Goal: Task Accomplishment & Management: Manage account settings

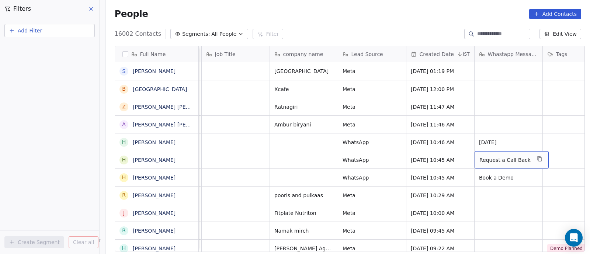
click at [215, 31] on span "All People" at bounding box center [223, 34] width 25 height 8
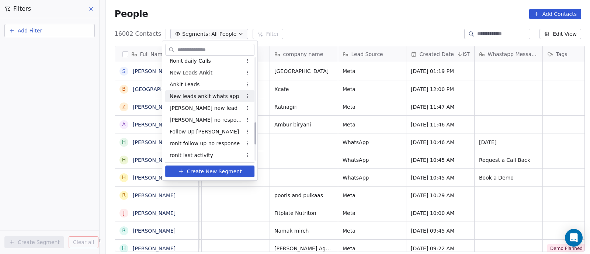
scroll to position [277, 0]
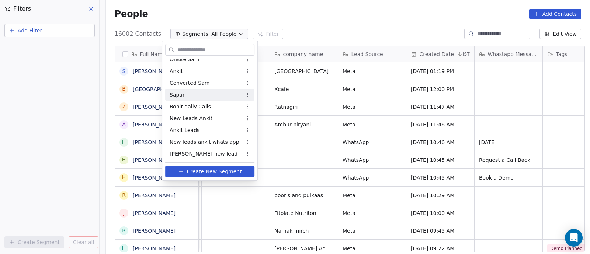
click at [174, 94] on span "Sapan" at bounding box center [178, 95] width 16 height 8
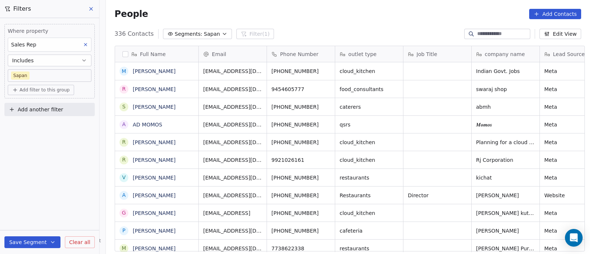
scroll to position [217, 481]
click at [71, 57] on button "Includes" at bounding box center [50, 61] width 84 height 12
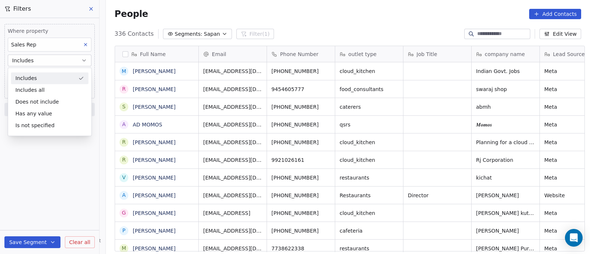
click at [66, 77] on div "Includes" at bounding box center [49, 78] width 77 height 12
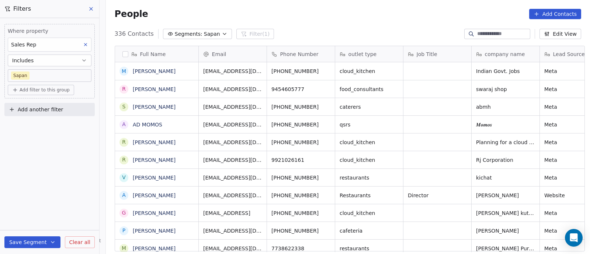
click at [59, 89] on span "Add filter to this group" at bounding box center [45, 90] width 50 height 6
click at [52, 143] on html "On2Cook India Pvt. Ltd. Contacts People Marketing Workflows Campaigns Sales Pip…" at bounding box center [295, 127] width 590 height 254
click at [61, 90] on span "Add filter to this group" at bounding box center [45, 90] width 50 height 6
click at [51, 118] on span "Contact activity" at bounding box center [35, 117] width 41 height 8
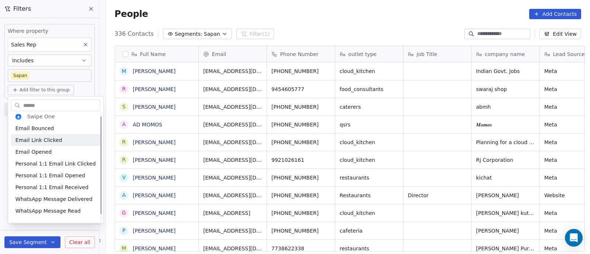
scroll to position [0, 0]
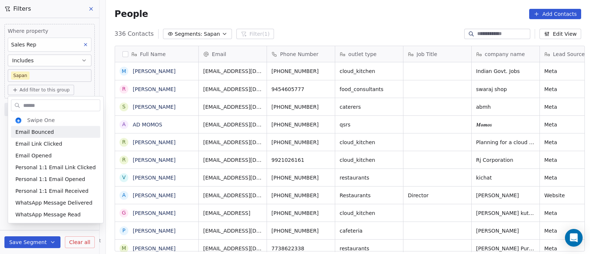
click at [84, 91] on html "On2Cook India Pvt. Ltd. Contacts People Marketing Workflows Campaigns Sales Pip…" at bounding box center [295, 127] width 590 height 254
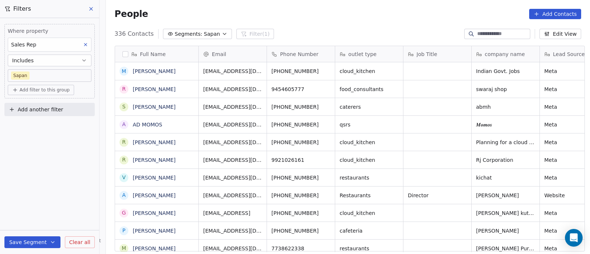
click at [84, 91] on div "Add filter to this group" at bounding box center [50, 90] width 84 height 10
click at [48, 106] on span "Contact properties" at bounding box center [39, 105] width 48 height 8
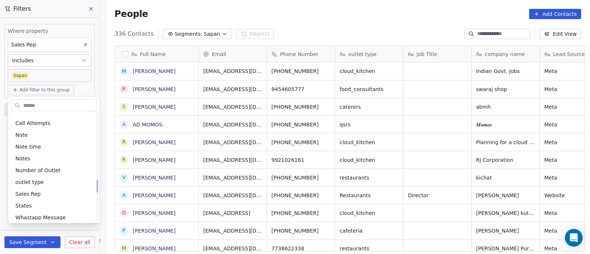
scroll to position [599, 0]
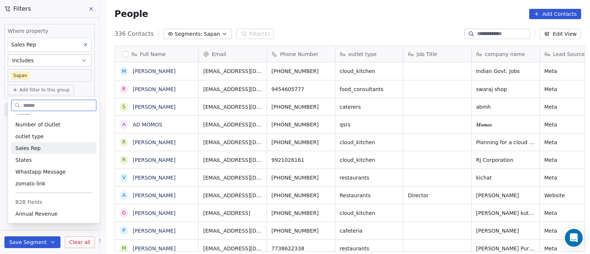
click at [34, 145] on span "Sales Rep" at bounding box center [27, 148] width 25 height 7
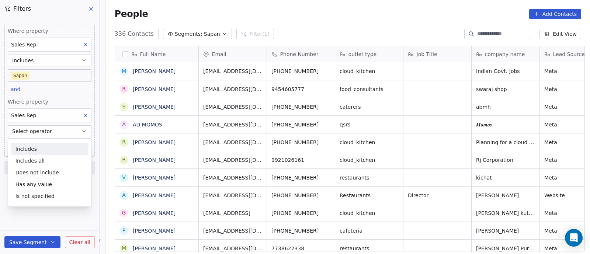
click at [34, 149] on div "Includes" at bounding box center [49, 149] width 77 height 12
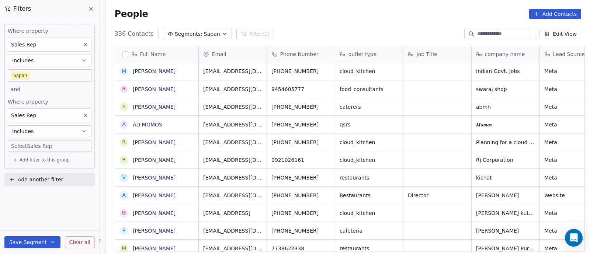
click at [70, 146] on body "On2Cook India Pvt. Ltd. Contacts People Marketing Workflows Campaigns Sales Pip…" at bounding box center [295, 127] width 590 height 254
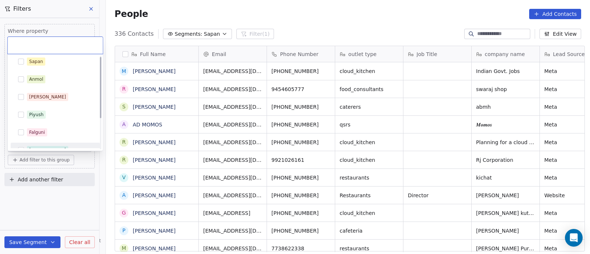
scroll to position [2, 0]
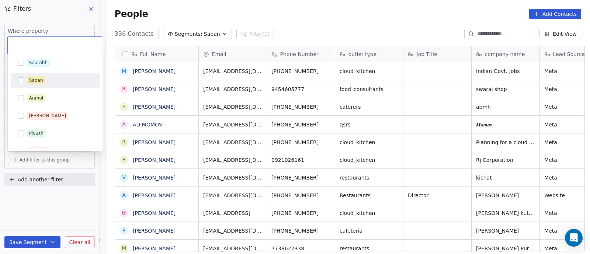
click at [22, 78] on button "Suggestions" at bounding box center [21, 80] width 6 height 6
click at [68, 198] on html "On2Cook India Pvt. Ltd. Contacts People Marketing Workflows Campaigns Sales Pip…" at bounding box center [295, 127] width 590 height 254
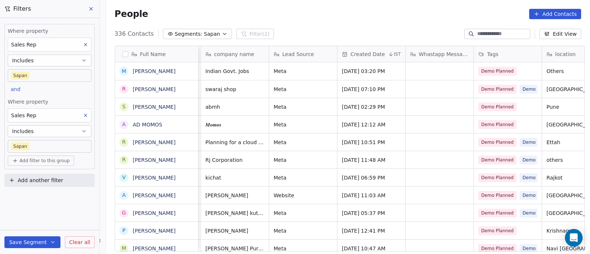
scroll to position [1, 0]
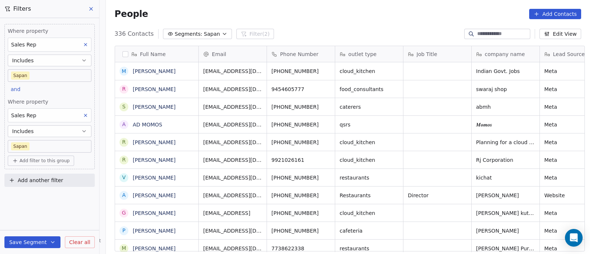
click at [94, 8] on button at bounding box center [91, 9] width 11 height 10
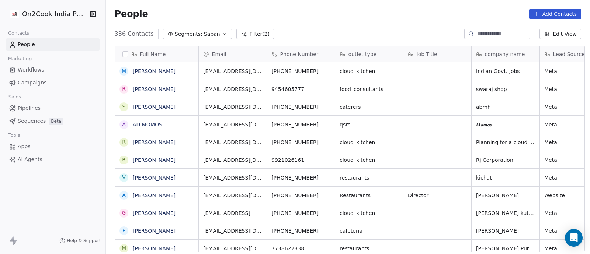
click at [299, 27] on div "People Add Contacts" at bounding box center [348, 14] width 484 height 28
click at [249, 35] on button "Filter (2)" at bounding box center [255, 34] width 38 height 10
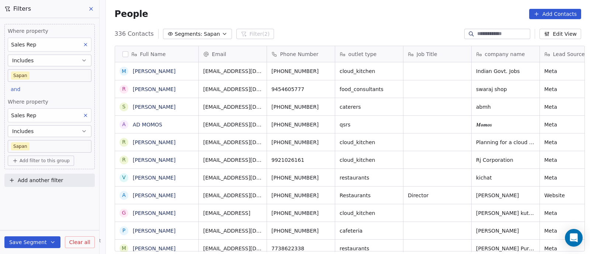
click at [90, 6] on icon at bounding box center [91, 9] width 6 height 6
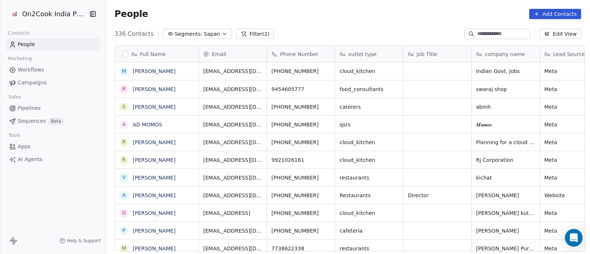
click at [249, 35] on button "Filter (2)" at bounding box center [255, 34] width 38 height 10
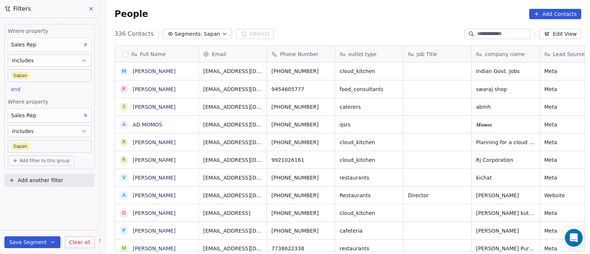
click at [86, 115] on icon at bounding box center [85, 115] width 5 height 5
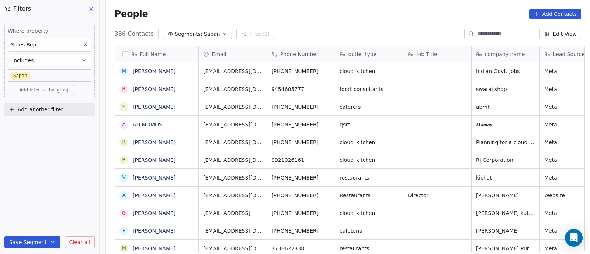
click at [87, 45] on icon at bounding box center [85, 44] width 5 height 5
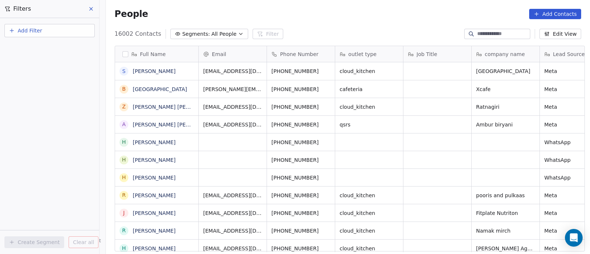
click at [22, 34] on span "Add Filter" at bounding box center [30, 31] width 24 height 8
click at [42, 46] on span "Contact properties" at bounding box center [36, 48] width 48 height 8
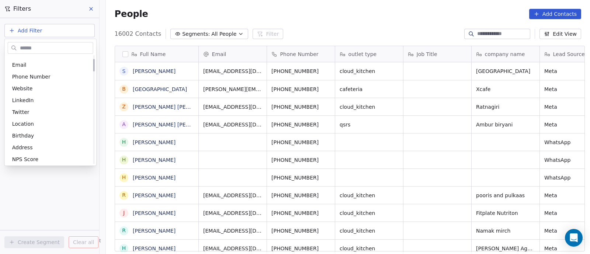
scroll to position [0, 0]
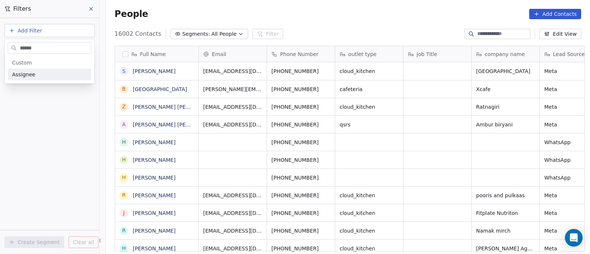
type input "******"
click at [61, 76] on div "Assignee" at bounding box center [49, 74] width 75 height 7
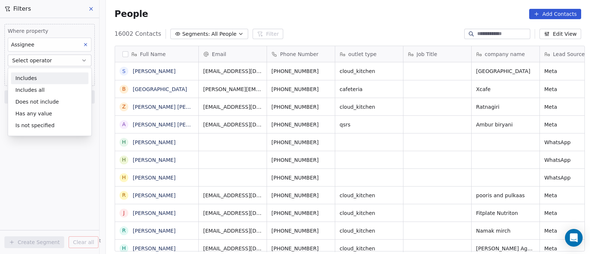
click at [61, 82] on div "Includes" at bounding box center [49, 78] width 77 height 12
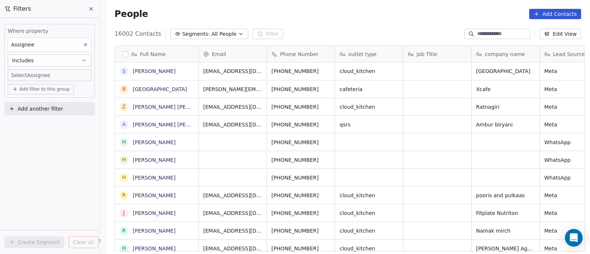
click at [69, 76] on body "On2Cook India Pvt. Ltd. Contacts People Marketing Workflows Campaigns Sales Pip…" at bounding box center [295, 127] width 590 height 254
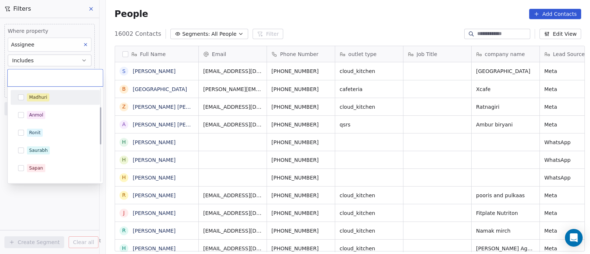
scroll to position [46, 0]
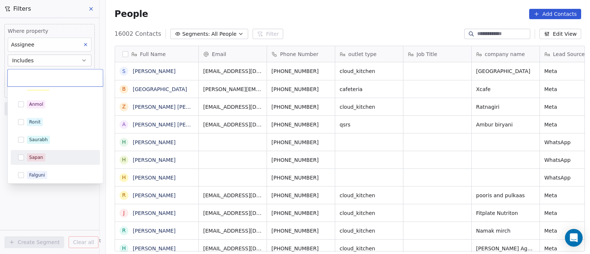
click at [24, 157] on div "Sapan" at bounding box center [55, 158] width 83 height 12
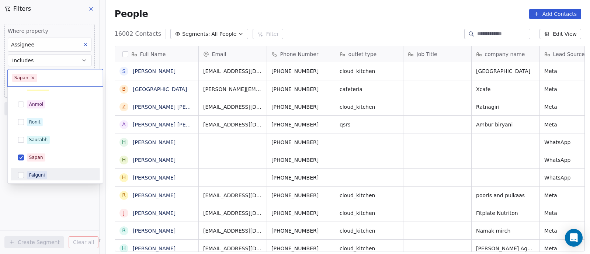
click at [32, 193] on html "On2Cook India Pvt. Ltd. Contacts People Marketing Workflows Campaigns Sales Pip…" at bounding box center [295, 127] width 590 height 254
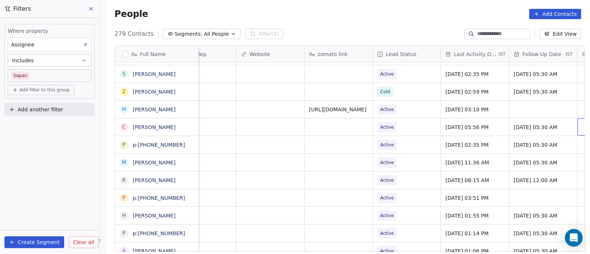
scroll to position [0, 918]
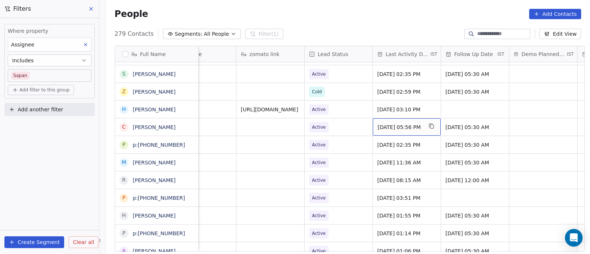
click at [378, 124] on span "[DATE] 05:56 PM" at bounding box center [400, 127] width 45 height 7
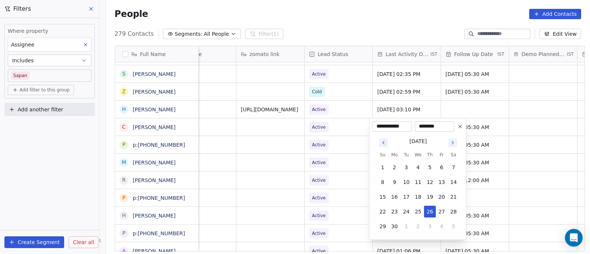
click at [454, 143] on icon "Go to next month" at bounding box center [453, 143] width 6 height 6
click at [442, 182] on button "12" at bounding box center [442, 182] width 12 height 12
type input "**********"
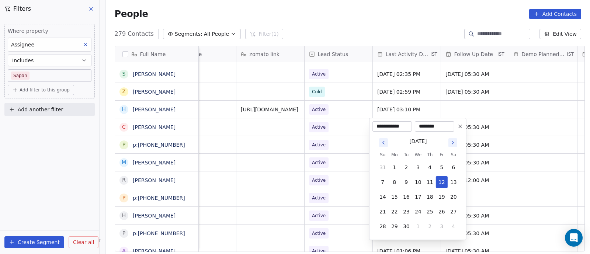
click at [358, 177] on html "On2Cook India Pvt. Ltd. Contacts People Marketing Workflows Campaigns Sales Pip…" at bounding box center [295, 127] width 590 height 254
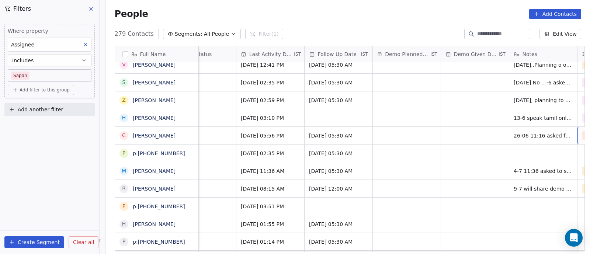
scroll to position [0, 1122]
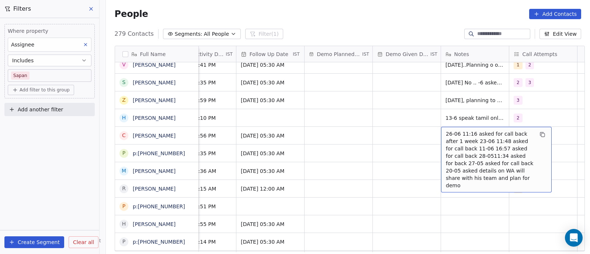
click at [446, 133] on span "26-06 11:16 asked for call back after 1 week 23-06 11:48 asked for call back 11…" at bounding box center [490, 159] width 88 height 59
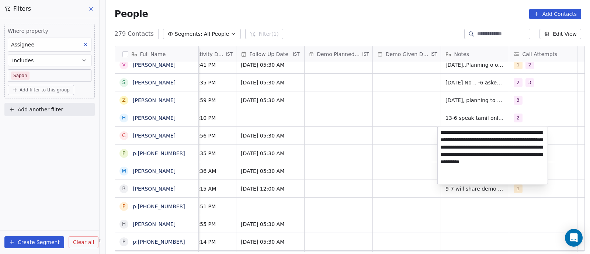
click at [440, 133] on textarea "**********" at bounding box center [493, 156] width 110 height 58
click at [441, 132] on textarea "**********" at bounding box center [493, 156] width 110 height 58
type textarea "**********"
click at [409, 146] on html "On2Cook India Pvt. Ltd. Contacts People Marketing Workflows Campaigns Sales Pip…" at bounding box center [295, 127] width 590 height 254
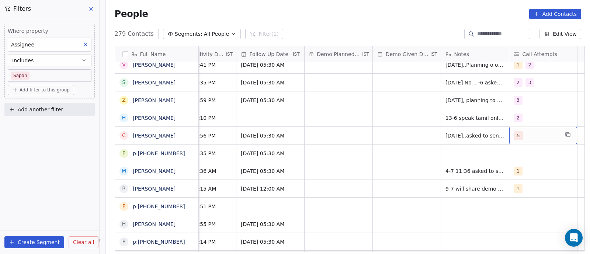
click at [527, 138] on div "5" at bounding box center [536, 135] width 45 height 9
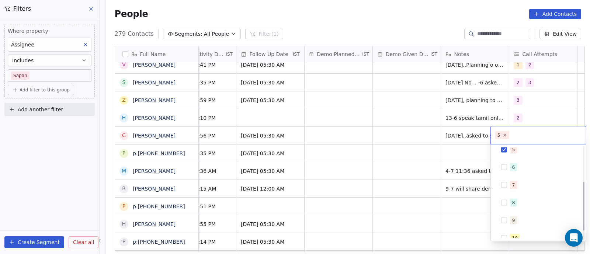
scroll to position [83, 0]
click at [505, 135] on icon at bounding box center [504, 135] width 3 height 3
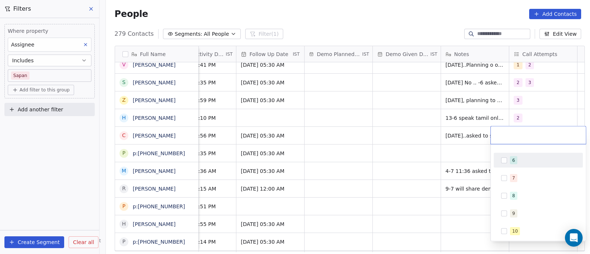
click at [515, 162] on span "6" at bounding box center [513, 160] width 7 height 8
click at [417, 173] on html "On2Cook India Pvt. Ltd. Contacts People Marketing Workflows Campaigns Sales Pip…" at bounding box center [295, 127] width 590 height 254
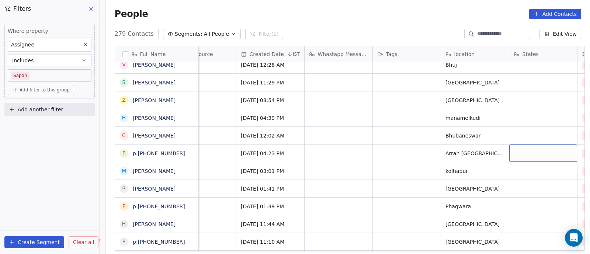
scroll to position [0, 440]
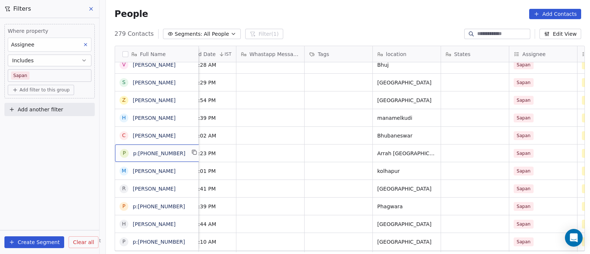
click at [176, 155] on span "p:[PHONE_NUMBER]" at bounding box center [159, 153] width 52 height 7
drag, startPoint x: 114, startPoint y: 152, endPoint x: 164, endPoint y: 151, distance: 50.2
click at [164, 151] on textarea "**********" at bounding box center [153, 155] width 83 height 23
type textarea "**********"
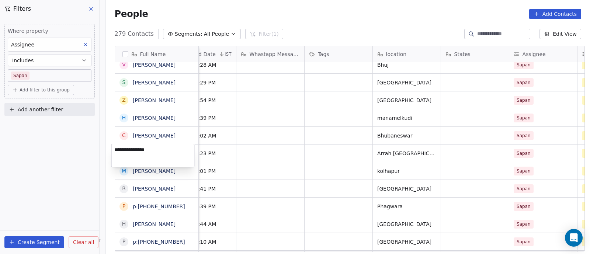
click at [314, 150] on html "On2Cook India Pvt. Ltd. Contacts People Marketing Workflows Campaigns Sales Pip…" at bounding box center [295, 127] width 590 height 254
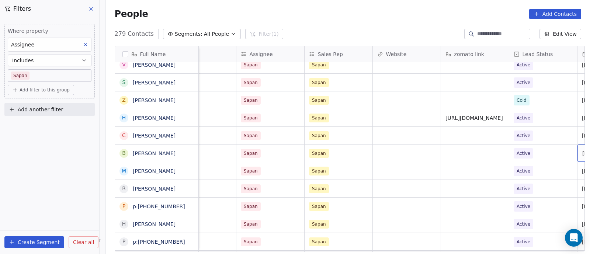
scroll to position [0, 781]
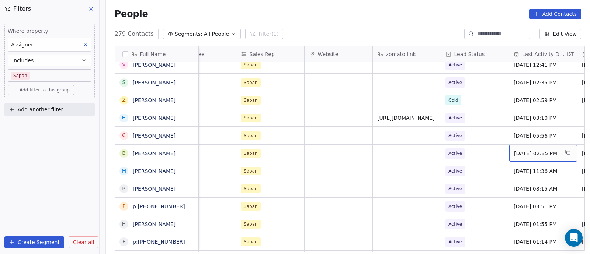
click at [523, 152] on span "[DATE] 02:35 PM" at bounding box center [536, 153] width 45 height 7
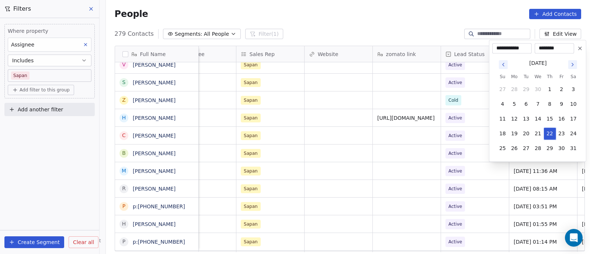
click at [574, 65] on icon "Go to next month" at bounding box center [573, 65] width 6 height 6
click at [574, 66] on icon "Go to next month" at bounding box center [573, 65] width 6 height 6
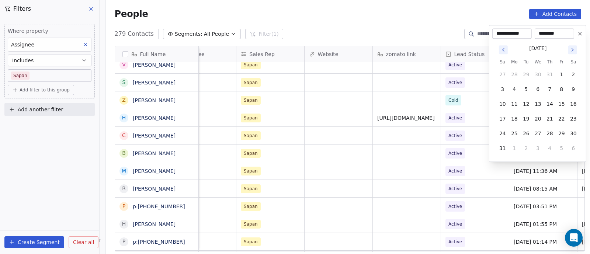
click at [574, 51] on icon "Go to next month" at bounding box center [573, 50] width 6 height 6
click at [562, 103] on button "12" at bounding box center [562, 104] width 12 height 12
type input "**********"
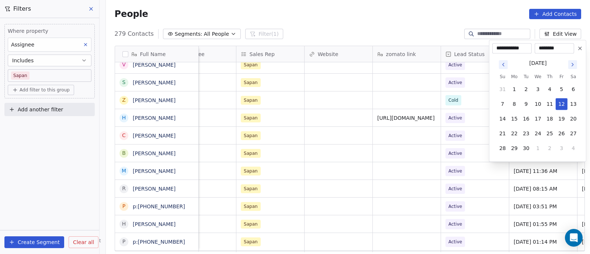
click at [475, 150] on html "On2Cook India Pvt. Ltd. Contacts People Marketing Workflows Campaigns Sales Pip…" at bounding box center [295, 127] width 590 height 254
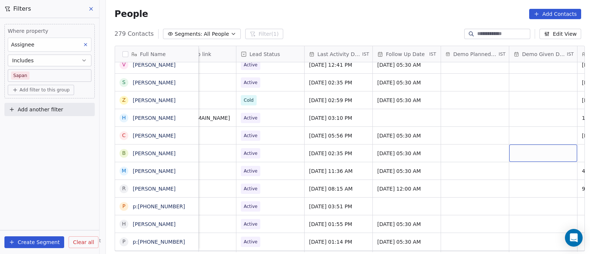
scroll to position [0, 1054]
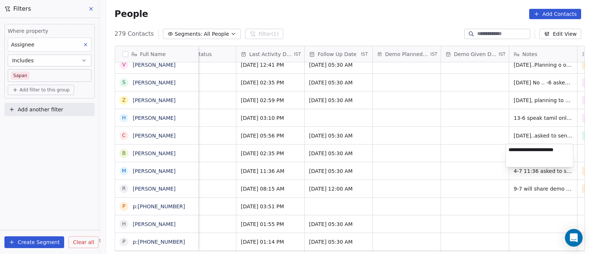
click at [508, 148] on textarea "**********" at bounding box center [539, 155] width 67 height 23
click at [529, 149] on textarea "**********" at bounding box center [539, 155] width 67 height 23
click at [559, 149] on textarea "**********" at bounding box center [539, 155] width 67 height 23
click at [541, 156] on textarea "**********" at bounding box center [539, 155] width 67 height 23
type textarea "**********"
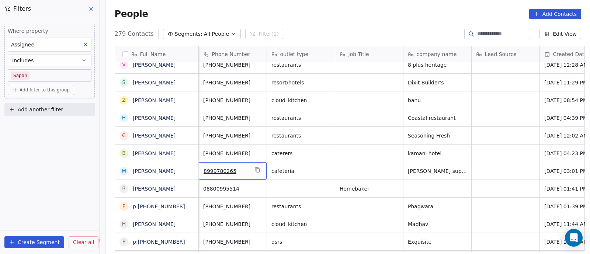
scroll to position [0, 0]
